Goal: Task Accomplishment & Management: Complete application form

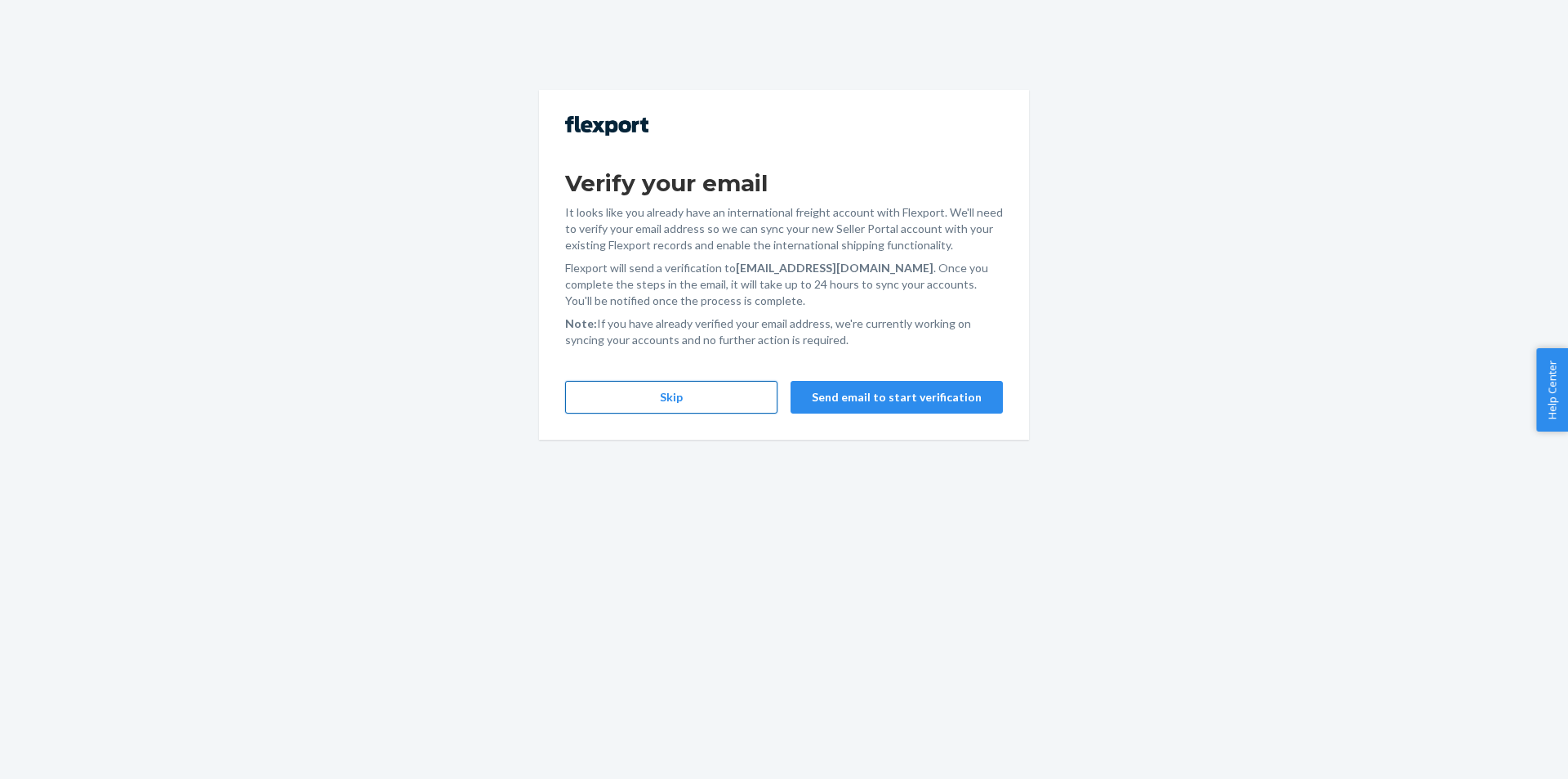
click at [699, 394] on button "Skip" at bounding box center [671, 397] width 213 height 33
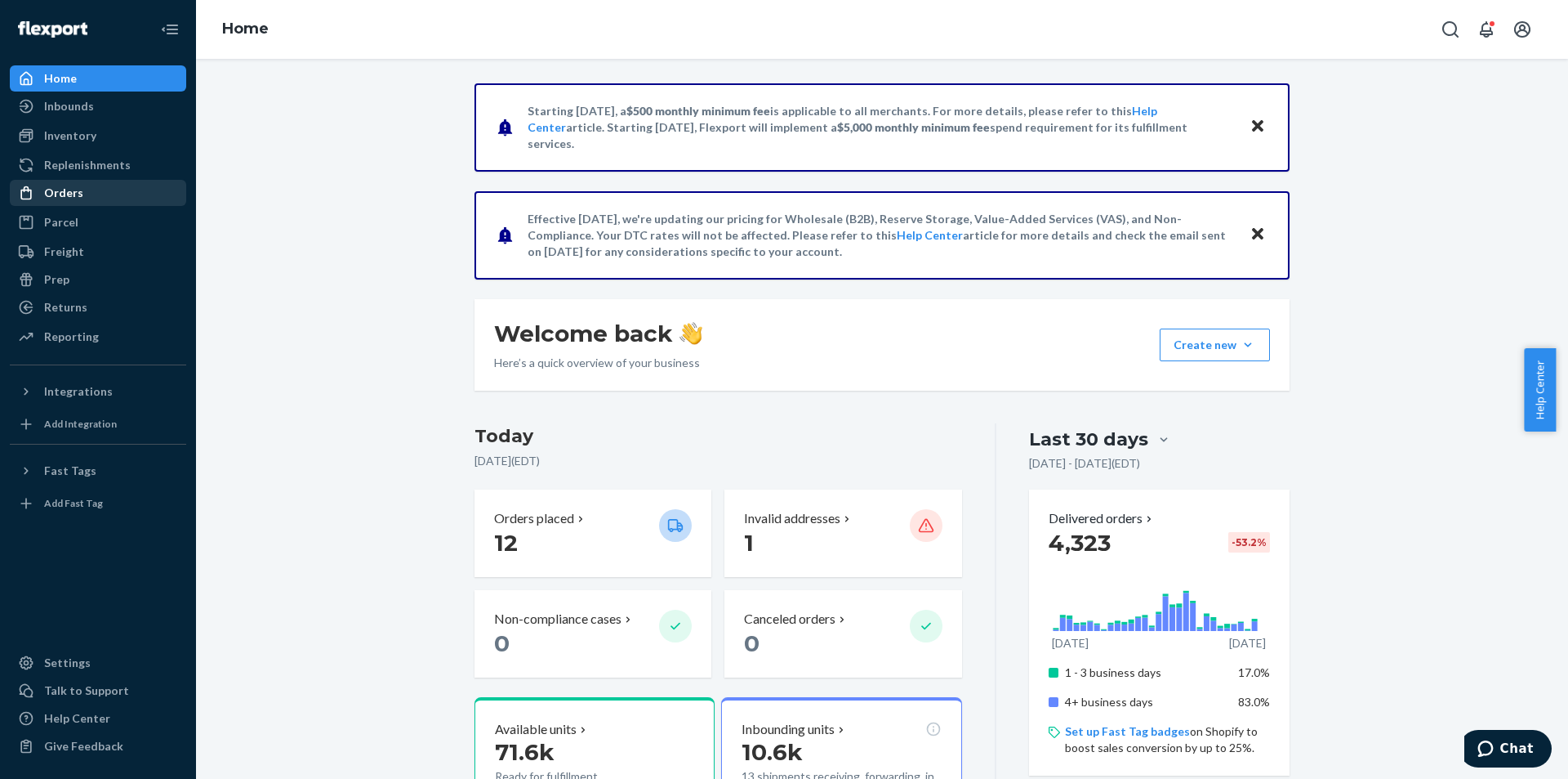
click at [117, 183] on div "Orders" at bounding box center [97, 193] width 173 height 23
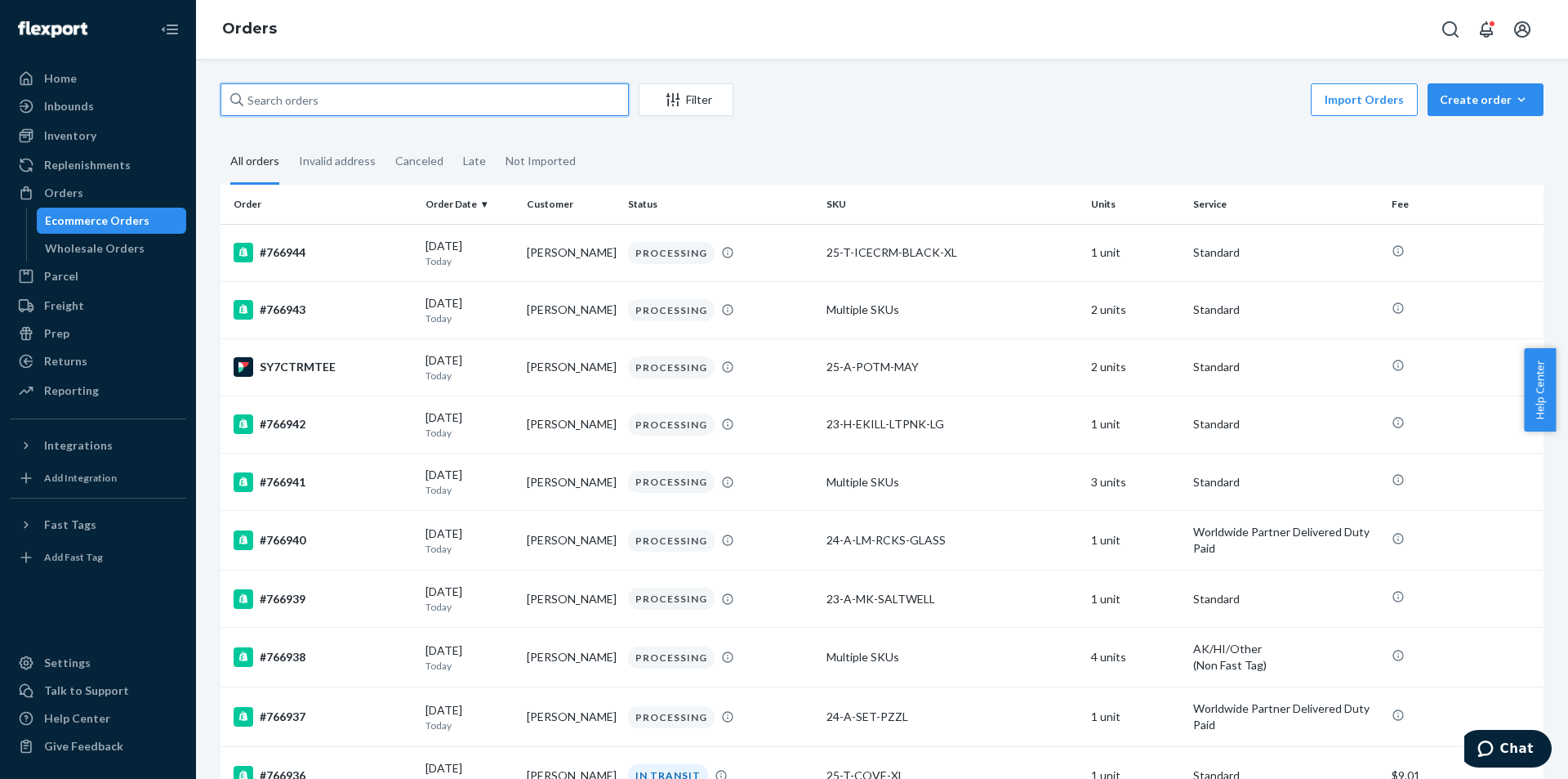
click at [346, 83] on input "text" at bounding box center [424, 99] width 408 height 33
paste input "729804"
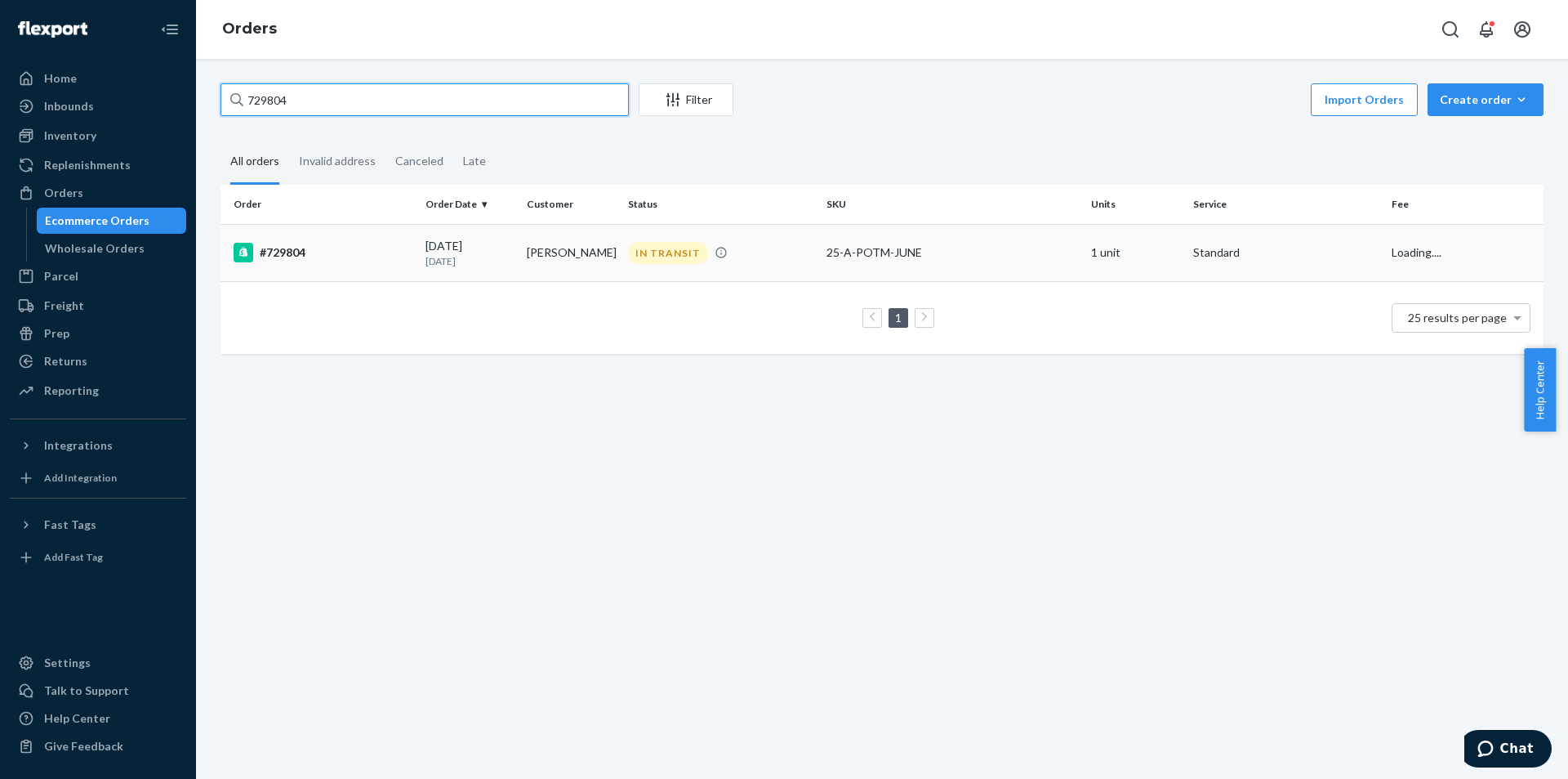
type input "729804"
click at [559, 269] on td "[PERSON_NAME]" at bounding box center [571, 253] width 101 height 58
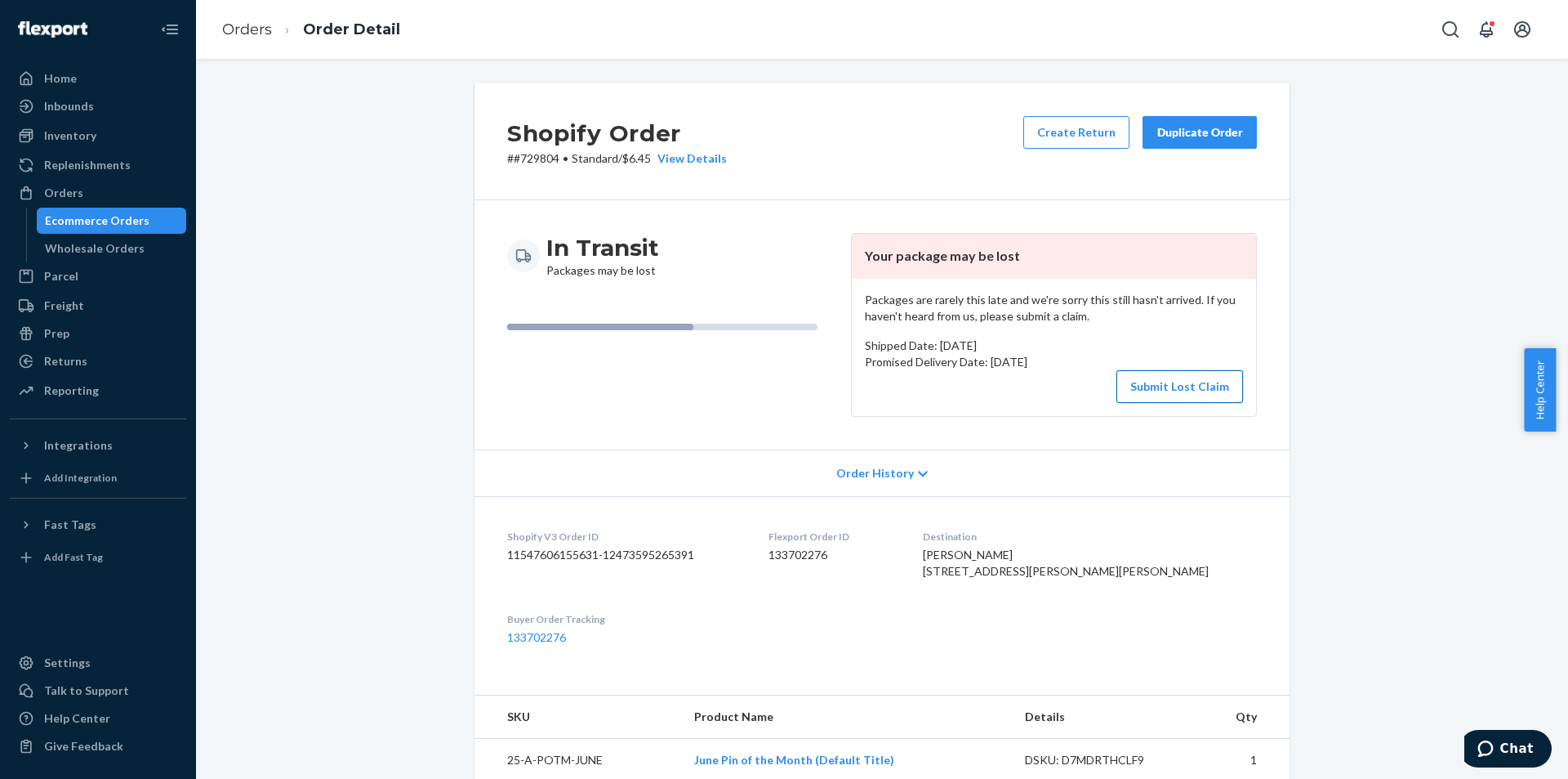
click at [1178, 392] on button "Submit Lost Claim" at bounding box center [1179, 386] width 127 height 33
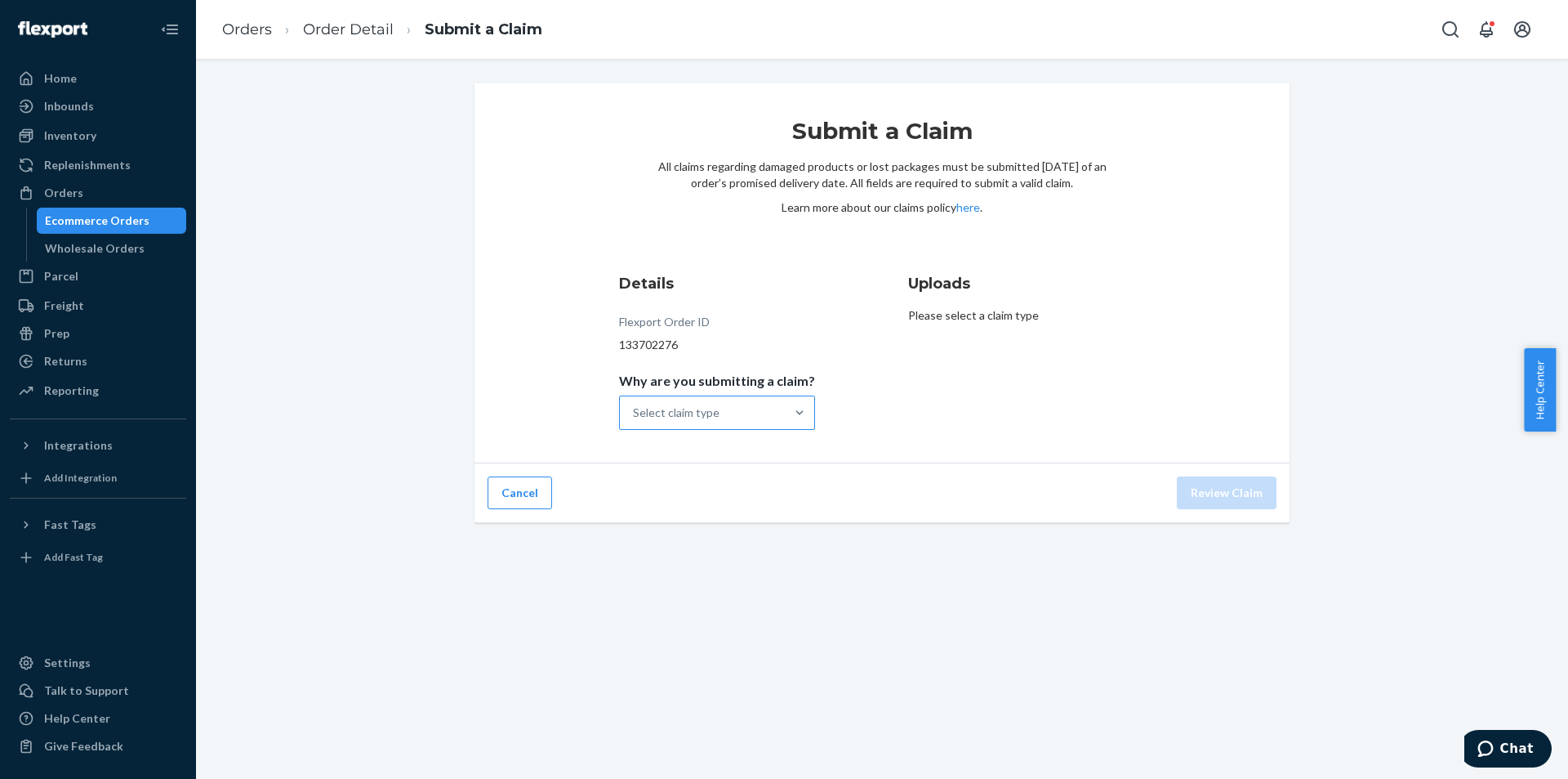
click at [694, 414] on div "Select claim type" at bounding box center [677, 412] width 87 height 16
click at [634, 414] on input "Why are you submitting a claim? Select claim type" at bounding box center [634, 412] width 2 height 16
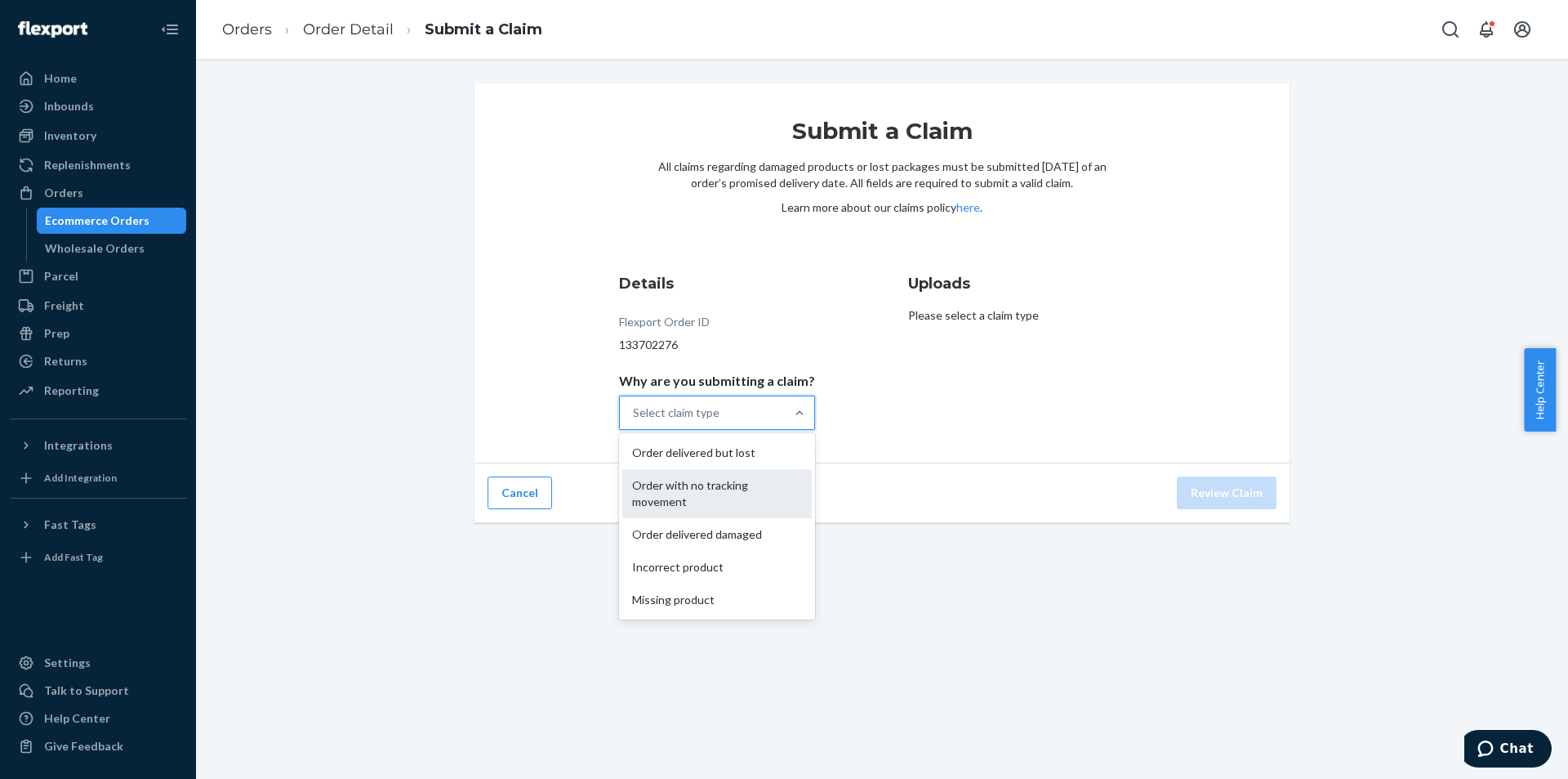
click at [728, 509] on div "Order with no tracking movement" at bounding box center [718, 493] width 190 height 49
click at [634, 421] on input "Why are you submitting a claim? option Order with no tracking movement focused,…" at bounding box center [634, 412] width 2 height 16
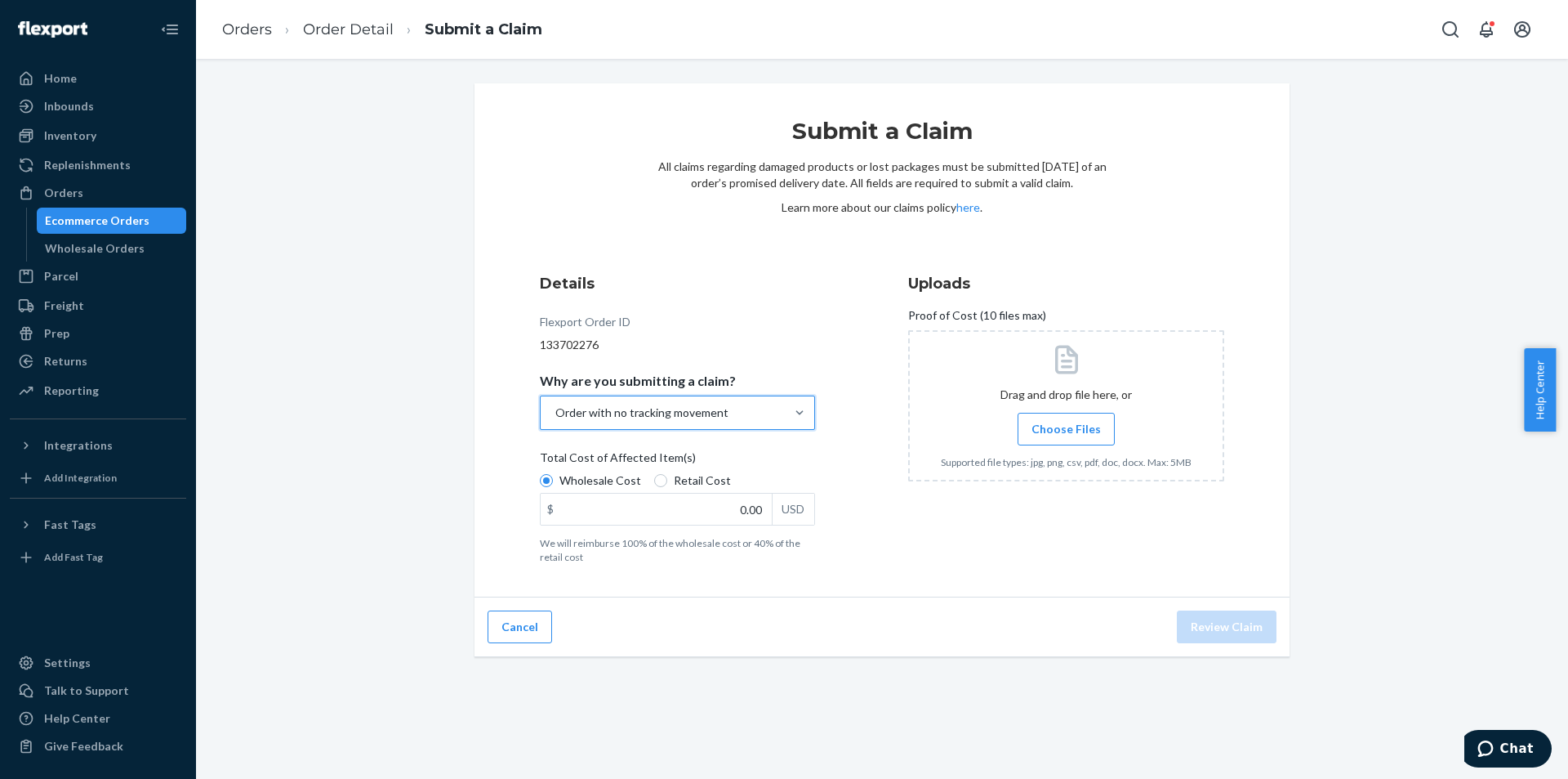
click at [693, 479] on span "Retail Cost" at bounding box center [702, 480] width 58 height 16
click at [667, 479] on input "Retail Cost" at bounding box center [661, 480] width 13 height 13
radio input "true"
radio input "false"
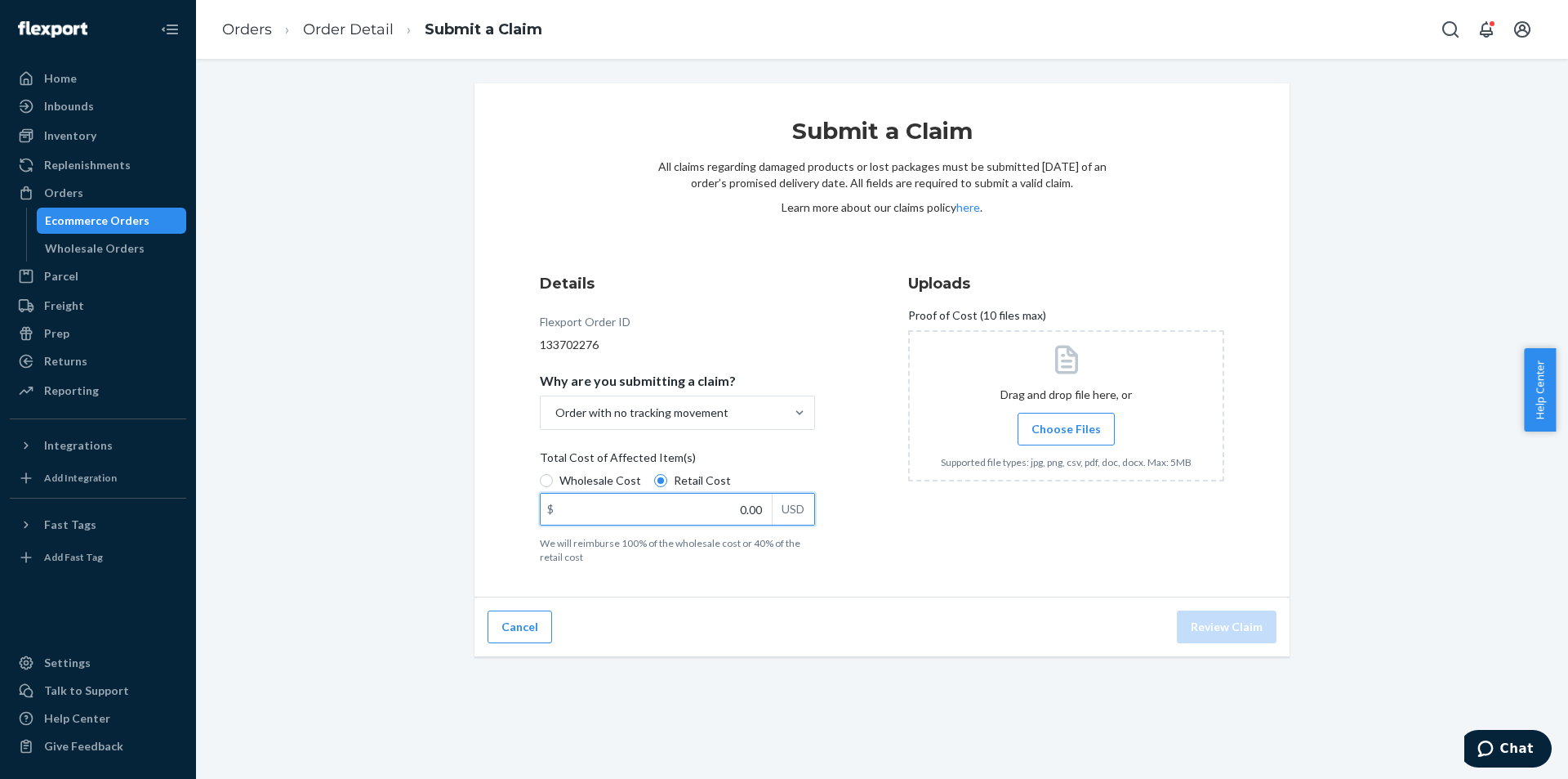
click at [738, 499] on input "0.00" at bounding box center [656, 509] width 231 height 31
type input "15.00"
click at [1044, 439] on label "Choose Files" at bounding box center [1067, 429] width 97 height 33
click at [1066, 438] on input "Choose Files" at bounding box center [1066, 429] width 1 height 18
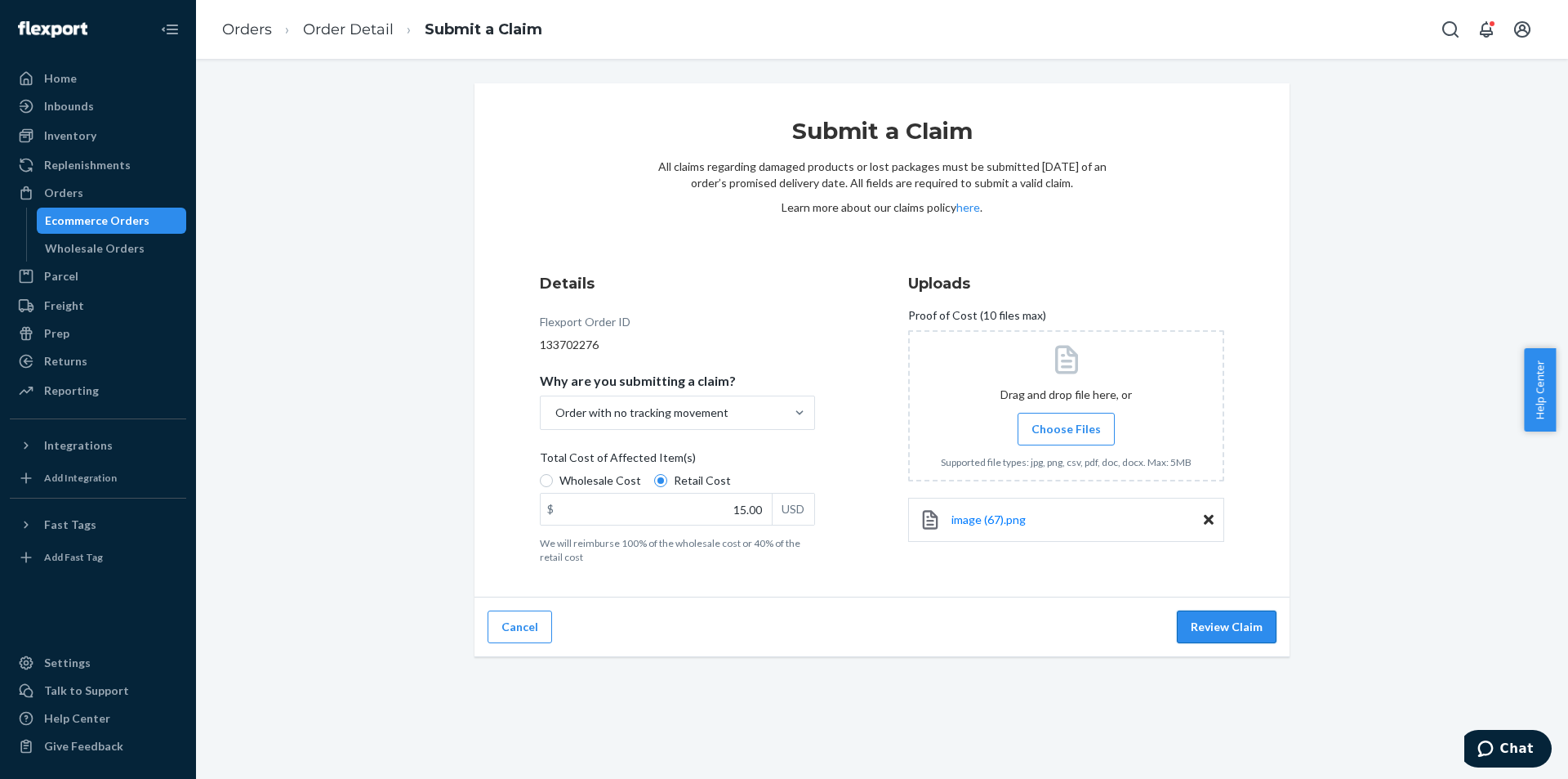
click at [1209, 619] on button "Review Claim" at bounding box center [1227, 627] width 99 height 33
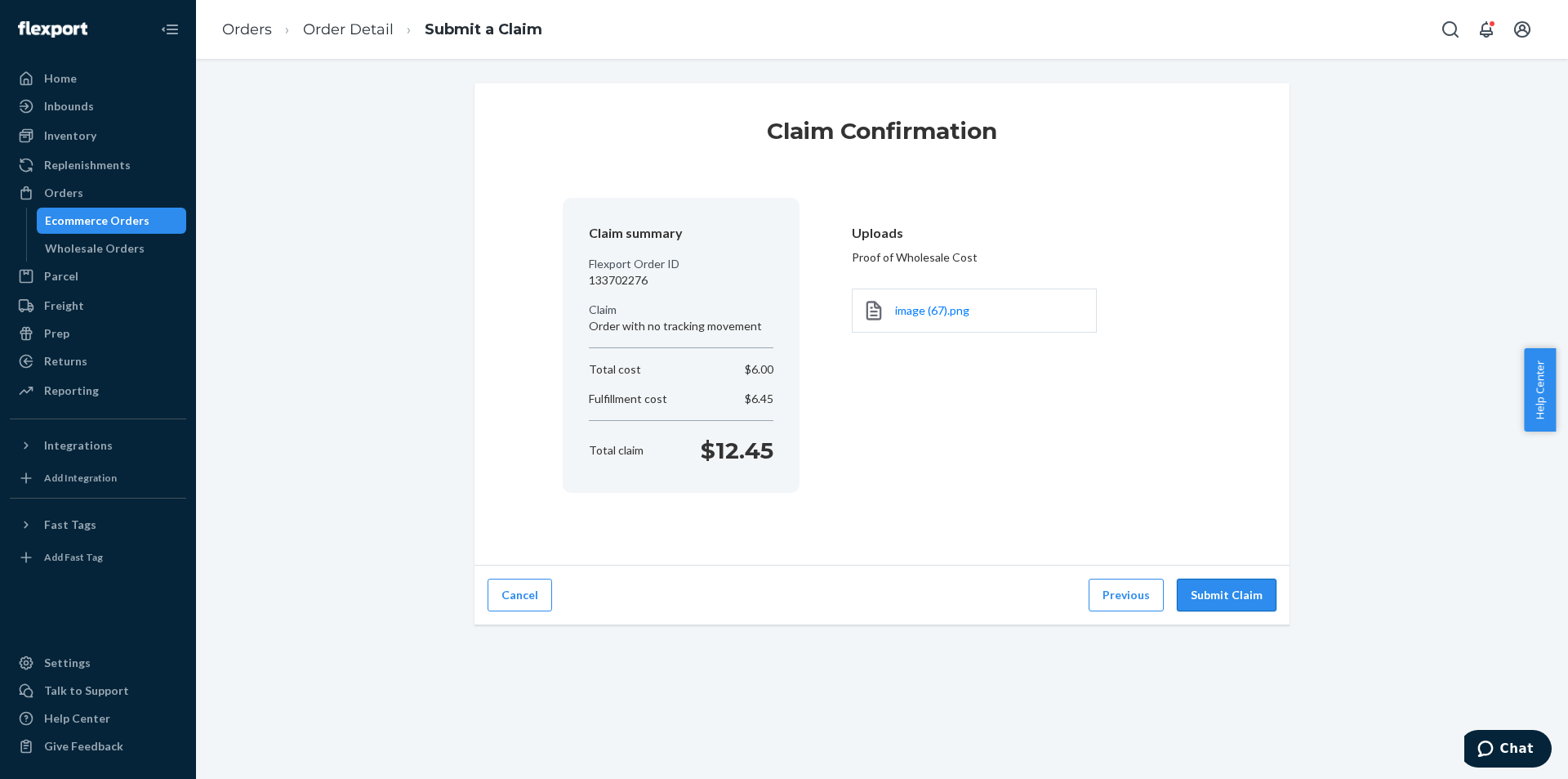
click at [1202, 587] on button "Submit Claim" at bounding box center [1227, 595] width 99 height 33
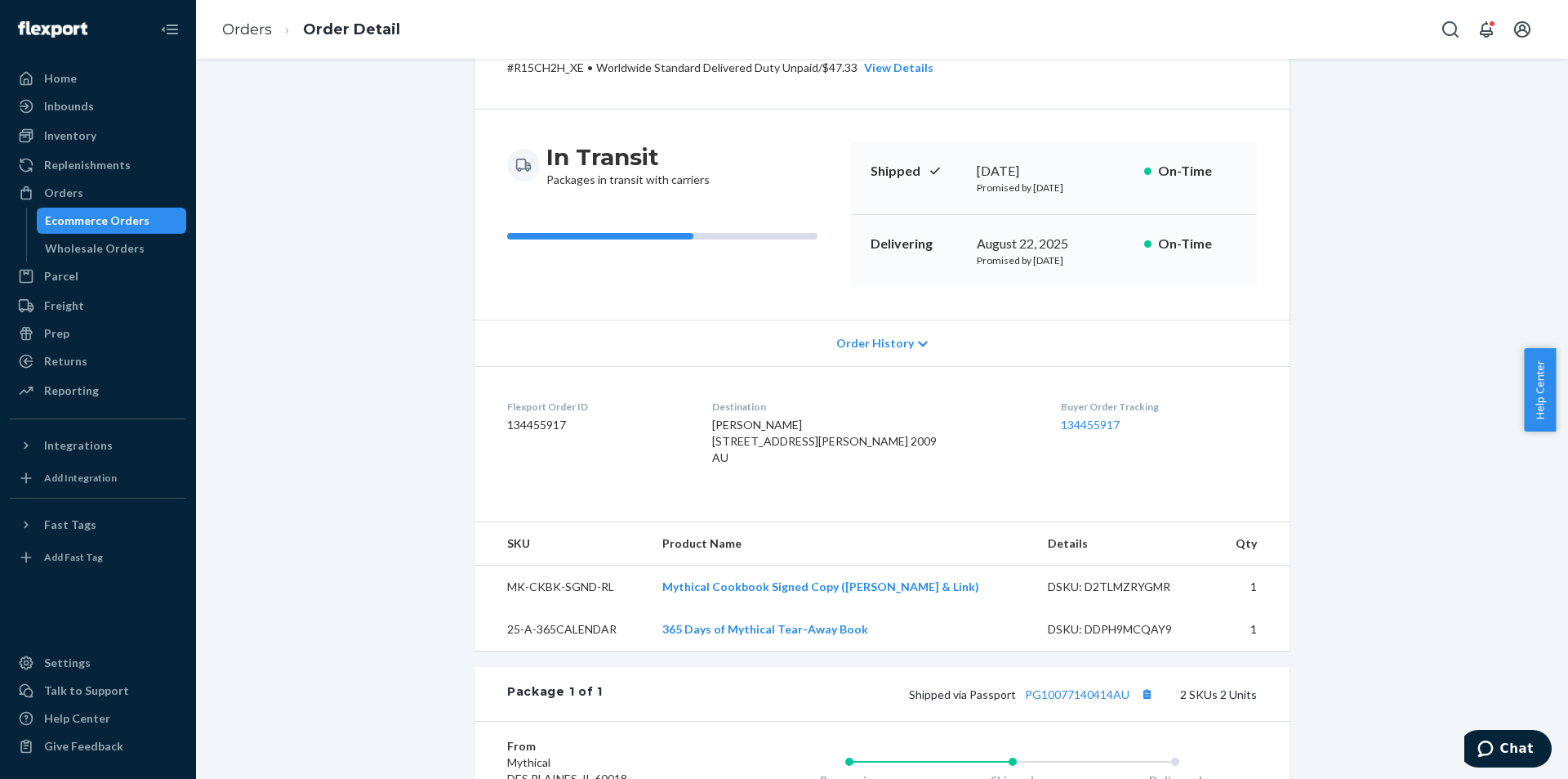
scroll to position [163, 0]
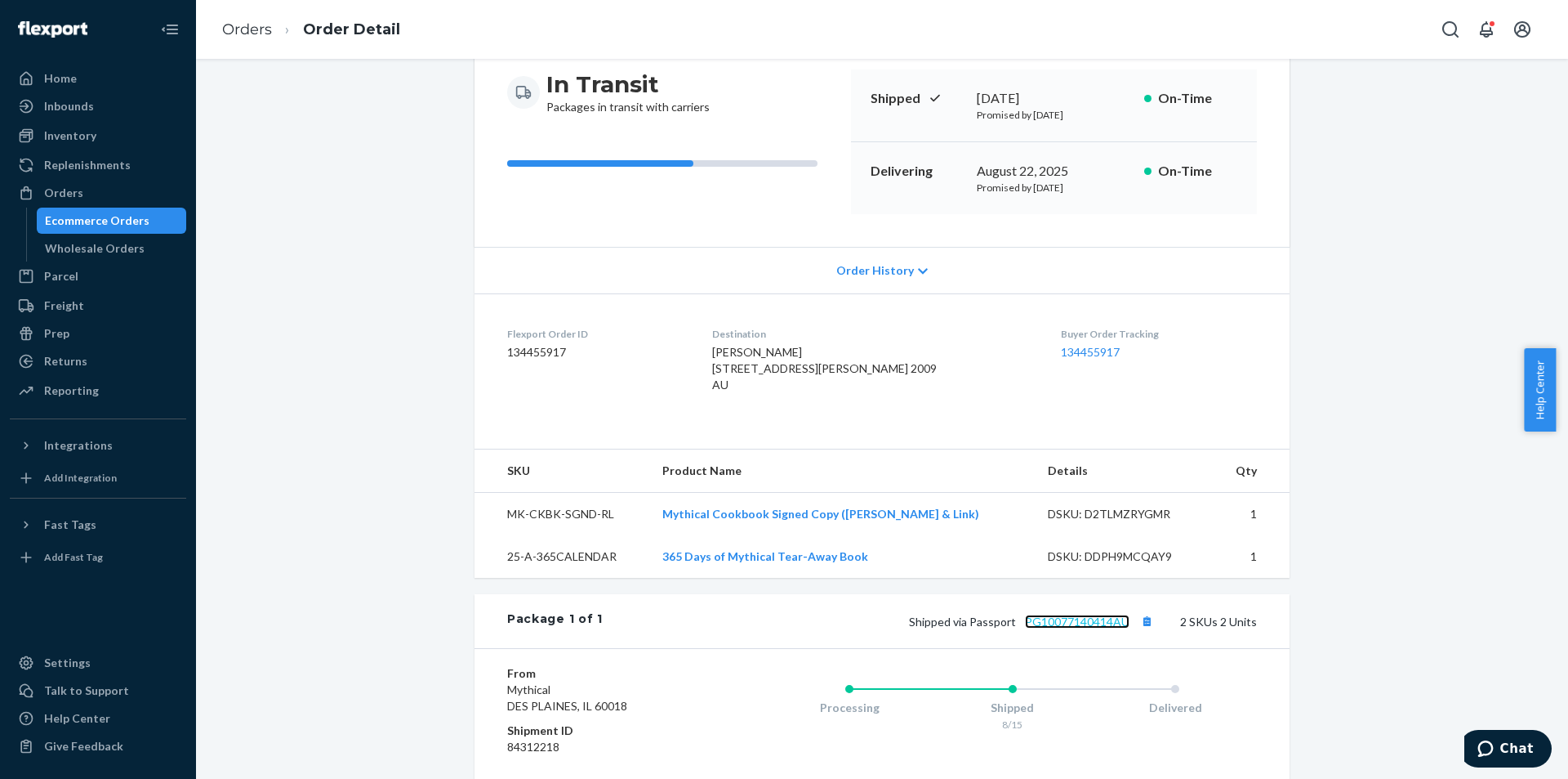
click at [1052, 628] on link "PG10077140414AU" at bounding box center [1077, 621] width 105 height 14
click at [99, 131] on div "Inventory" at bounding box center [97, 136] width 173 height 23
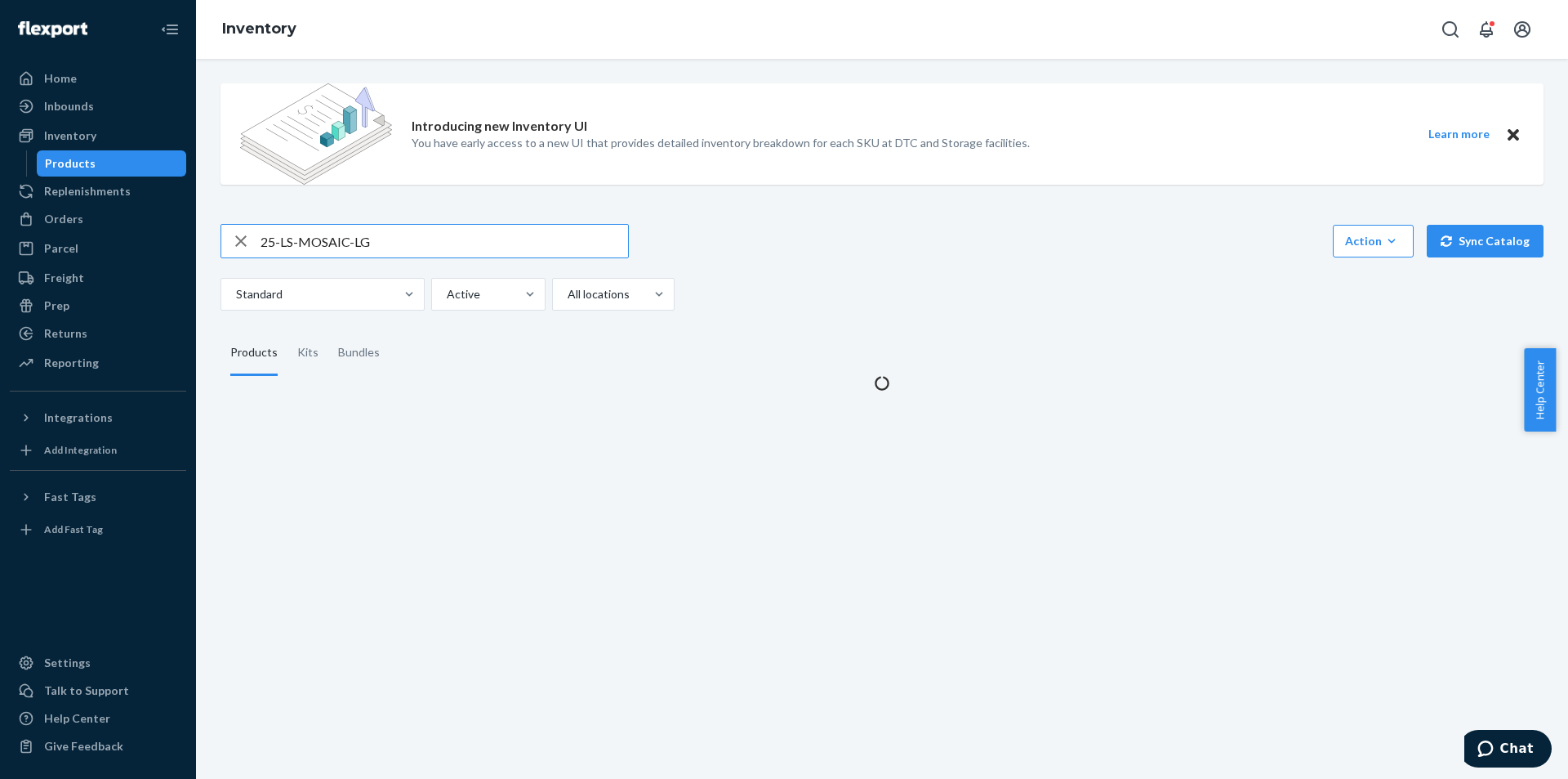
type input "25-LS-MOSAIC-LG"
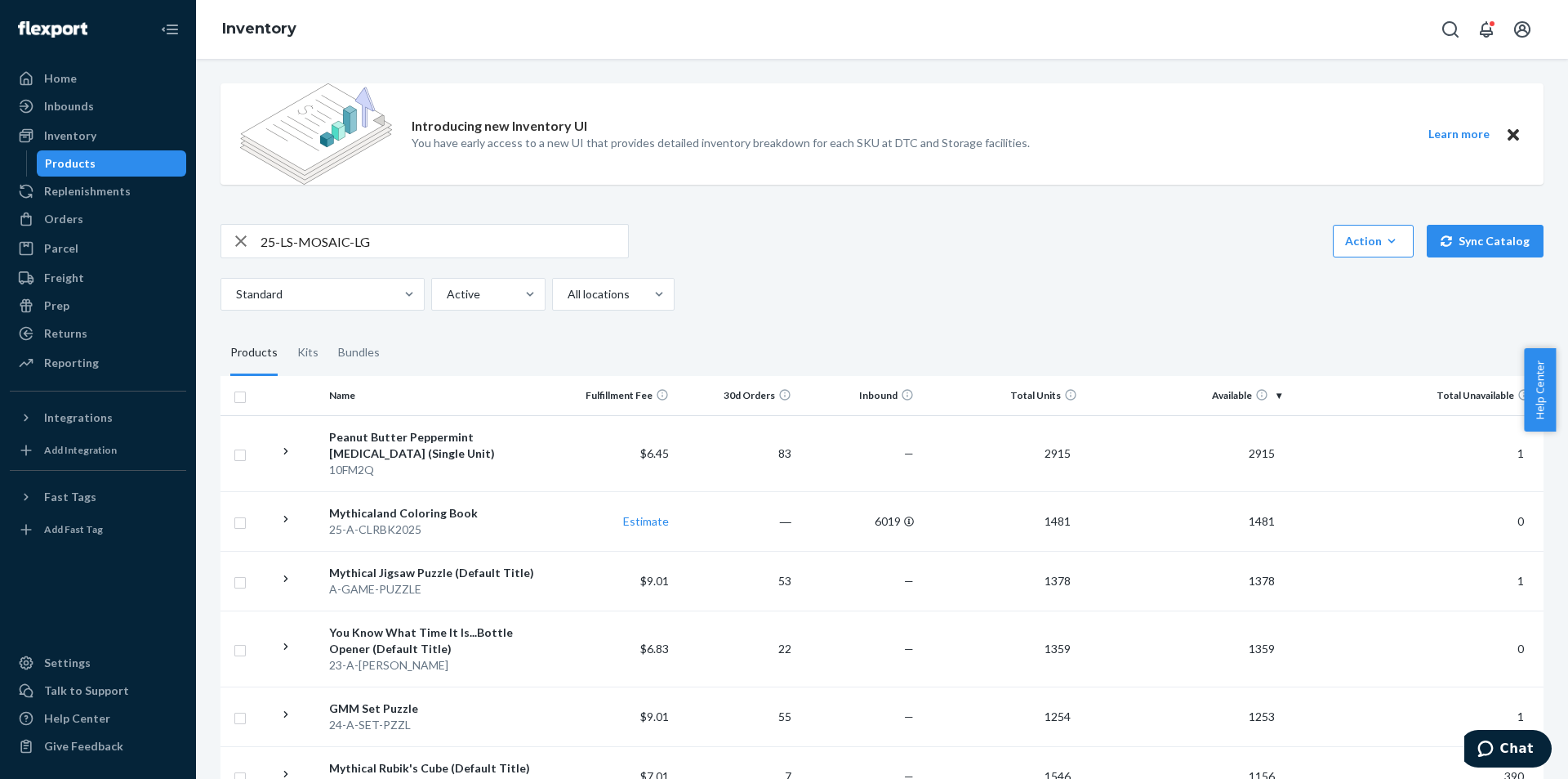
click at [391, 230] on input "25-LS-MOSAIC-LG" at bounding box center [444, 241] width 368 height 33
